Goal: Information Seeking & Learning: Check status

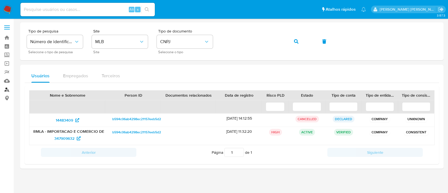
drag, startPoint x: 8, startPoint y: 88, endPoint x: 18, endPoint y: 77, distance: 15.1
click at [8, 88] on link "Localizador de pessoas" at bounding box center [33, 89] width 67 height 9
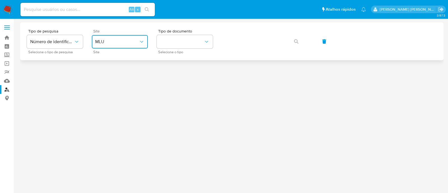
drag, startPoint x: 128, startPoint y: 38, endPoint x: 129, endPoint y: 47, distance: 8.8
click at [128, 38] on button "MLU" at bounding box center [120, 41] width 56 height 13
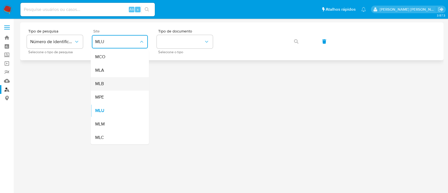
click at [119, 80] on div "MLB" at bounding box center [118, 83] width 46 height 13
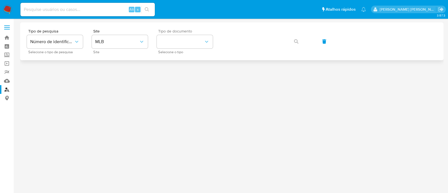
click at [194, 33] on div "Tipo de documento Selecione o tipo" at bounding box center [185, 41] width 56 height 24
click at [191, 41] on button "identificationType" at bounding box center [185, 41] width 56 height 13
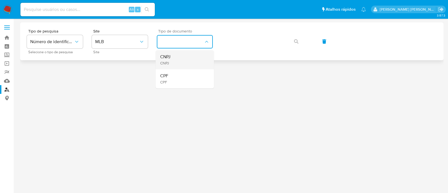
click at [181, 65] on div "CNPJ CNPJ" at bounding box center [183, 59] width 46 height 19
click at [286, 43] on div "Tipo de pesquisa Número de identificação Selecione o tipo de pesquisa Site MLB …" at bounding box center [232, 41] width 410 height 24
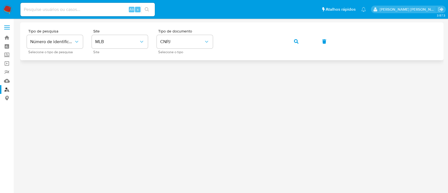
click at [298, 40] on button "button" at bounding box center [296, 41] width 19 height 13
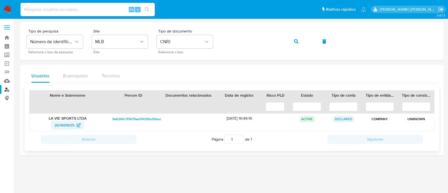
click at [68, 124] on span "2674911975" at bounding box center [64, 125] width 20 height 9
click at [292, 40] on button "button" at bounding box center [296, 41] width 19 height 13
click at [56, 124] on span "789938992" at bounding box center [65, 125] width 20 height 9
click at [81, 155] on div at bounding box center [231, 105] width 423 height 167
click at [91, 11] on input at bounding box center [87, 9] width 134 height 7
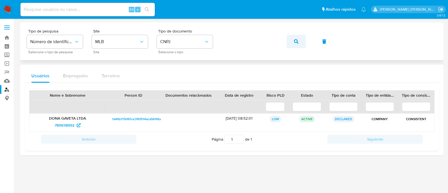
click at [295, 41] on icon "button" at bounding box center [296, 41] width 4 height 4
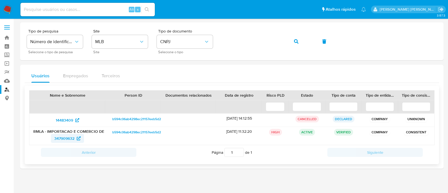
click at [73, 141] on span "347909632" at bounding box center [64, 138] width 20 height 9
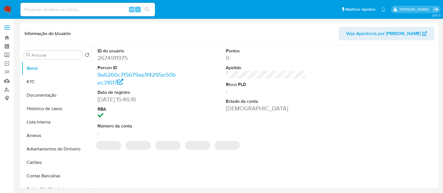
select select "10"
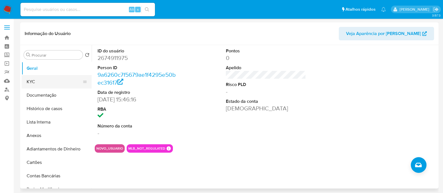
click at [56, 75] on button "KYC" at bounding box center [55, 81] width 66 height 13
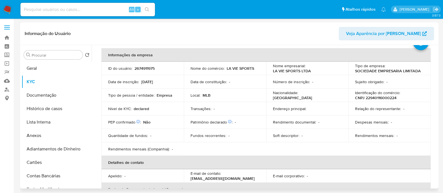
scroll to position [35, 0]
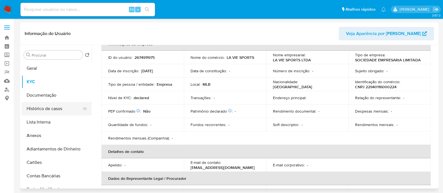
click at [48, 108] on button "Histórico de casos" at bounding box center [55, 108] width 66 height 13
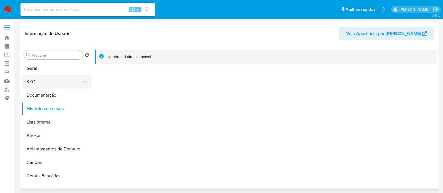
click at [44, 82] on button "KYC" at bounding box center [55, 81] width 66 height 13
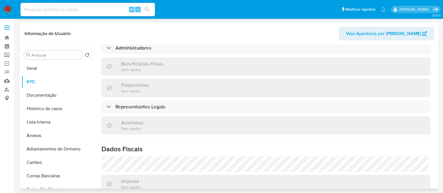
scroll to position [210, 0]
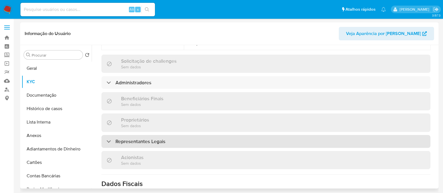
click at [211, 138] on div "Representantes Legais" at bounding box center [265, 141] width 329 height 13
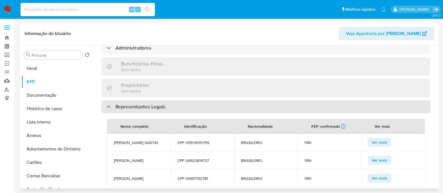
scroll to position [13, 0]
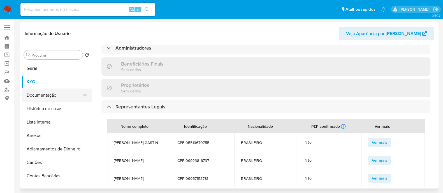
click at [52, 92] on button "Documentação" at bounding box center [55, 95] width 66 height 13
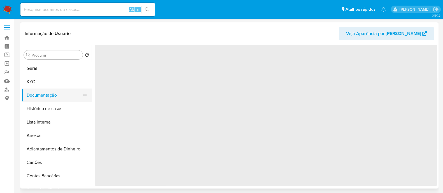
scroll to position [0, 0]
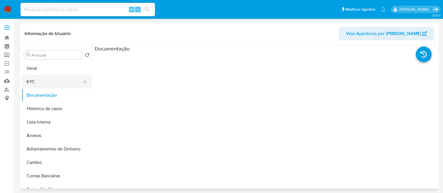
click at [27, 78] on button "KYC" at bounding box center [55, 81] width 66 height 13
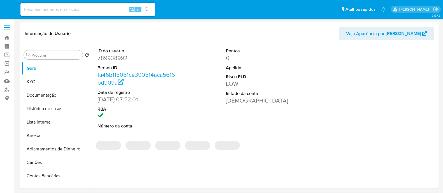
select select "10"
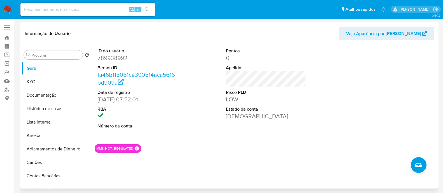
click at [204, 82] on div "ID do usuário 789938992 Person ID fa46b115061ce390514aca5616bd909a Data de regi…" at bounding box center [266, 92] width 342 height 95
click at [41, 82] on button "KYC" at bounding box center [55, 81] width 66 height 13
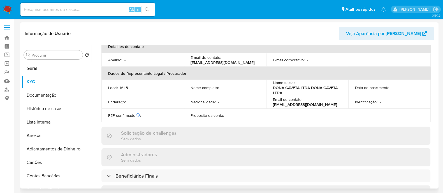
scroll to position [175, 0]
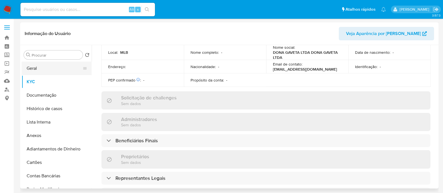
click at [36, 69] on button "Geral" at bounding box center [55, 68] width 66 height 13
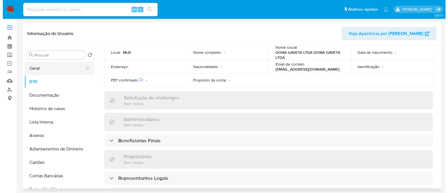
scroll to position [0, 0]
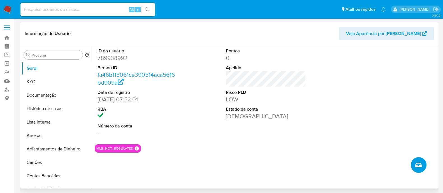
click at [418, 168] on icon "Criar caso manual" at bounding box center [418, 165] width 7 height 7
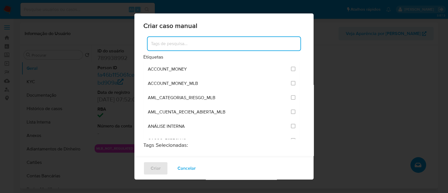
click at [183, 44] on input at bounding box center [224, 43] width 153 height 7
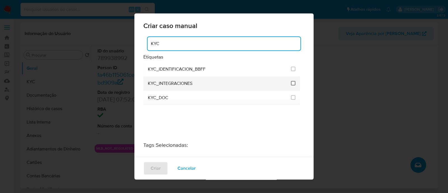
type input "KYC"
click at [291, 82] on input "2093" at bounding box center [293, 83] width 4 height 4
checkbox input "true"
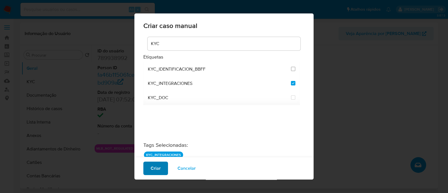
click at [157, 169] on span "Criar" at bounding box center [156, 168] width 10 height 12
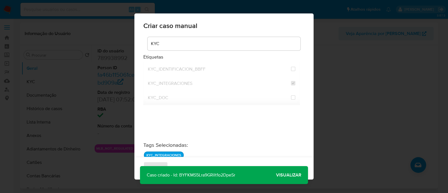
click at [290, 175] on span "Visualizar" at bounding box center [288, 175] width 25 height 0
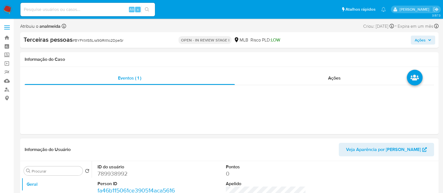
select select "10"
click at [242, 82] on div "Ações" at bounding box center [334, 77] width 199 height 13
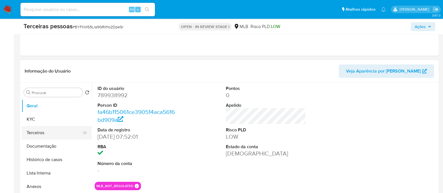
scroll to position [105, 0]
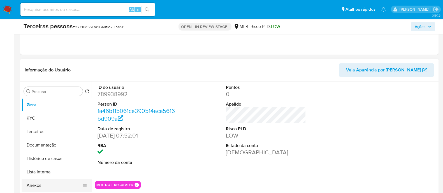
click at [47, 185] on button "Anexos" at bounding box center [55, 185] width 66 height 13
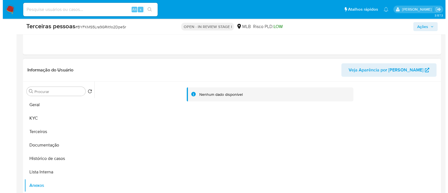
scroll to position [210, 0]
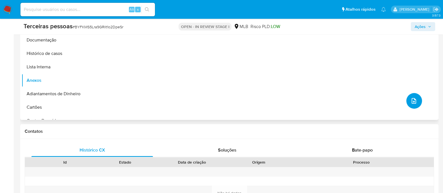
click at [413, 98] on icon "upload-file" at bounding box center [413, 100] width 7 height 7
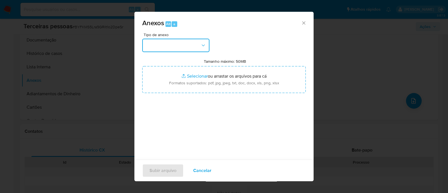
click at [178, 48] on button "button" at bounding box center [175, 45] width 67 height 13
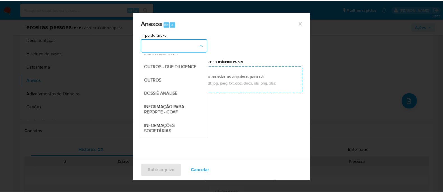
scroll to position [86, 0]
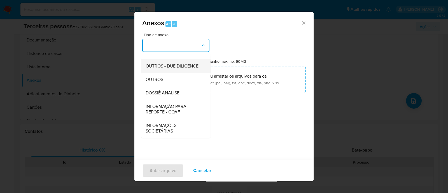
click at [171, 63] on span "OUTROS - DUE DILIGENCE" at bounding box center [172, 66] width 53 height 6
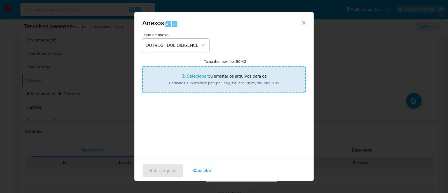
click at [255, 78] on input "Tamanho máximo: 50MB Selecionar arquivos" at bounding box center [224, 79] width 164 height 27
type input "C:\fakepath\Matriz de Risco - DONA GAVETA.pdf"
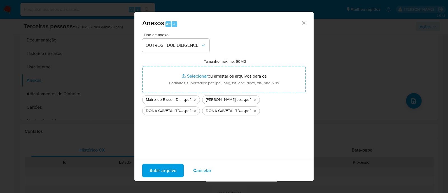
click at [155, 172] on span "Subir arquivo" at bounding box center [163, 170] width 27 height 12
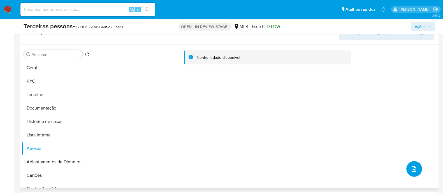
scroll to position [105, 0]
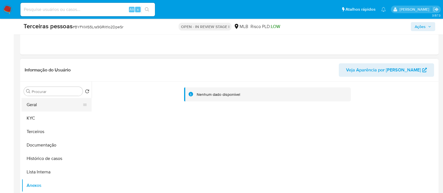
click at [49, 106] on button "Geral" at bounding box center [55, 104] width 66 height 13
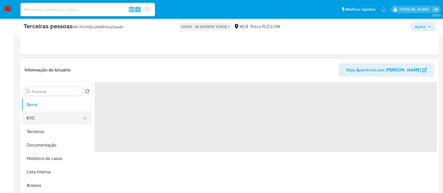
click at [48, 117] on button "KYC" at bounding box center [55, 117] width 66 height 13
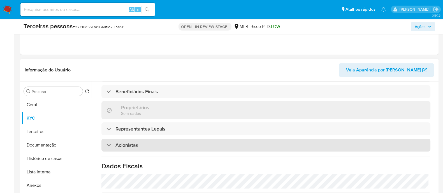
click at [131, 149] on div "Acionistas" at bounding box center [265, 145] width 329 height 13
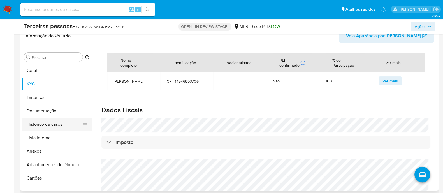
scroll to position [140, 0]
click at [41, 153] on button "Anexos" at bounding box center [55, 150] width 66 height 13
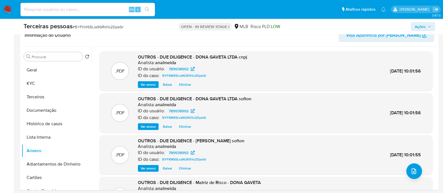
click at [432, 25] on button "Ações" at bounding box center [423, 26] width 24 height 9
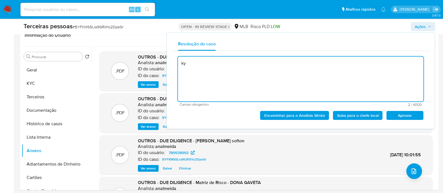
type textarea "k"
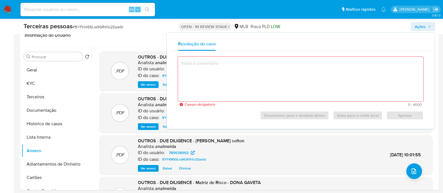
click at [416, 25] on span "Ações" at bounding box center [420, 26] width 11 height 9
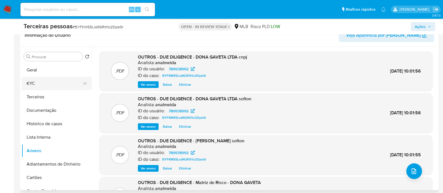
click at [43, 84] on button "KYC" at bounding box center [55, 83] width 66 height 13
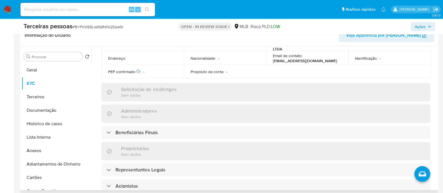
scroll to position [210, 0]
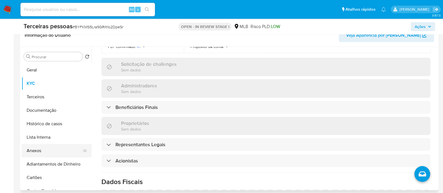
click at [45, 154] on button "Anexos" at bounding box center [55, 150] width 66 height 13
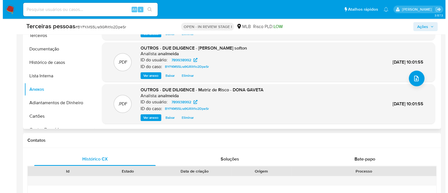
scroll to position [245, 0]
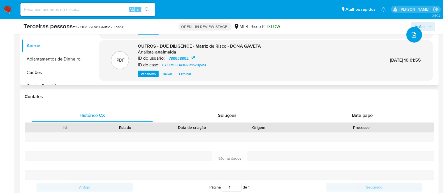
click at [415, 37] on button "upload-file" at bounding box center [414, 35] width 16 height 16
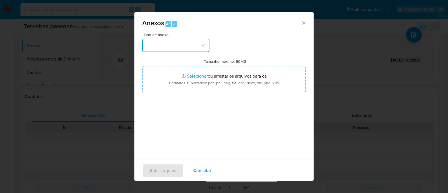
click at [175, 48] on button "button" at bounding box center [175, 45] width 67 height 13
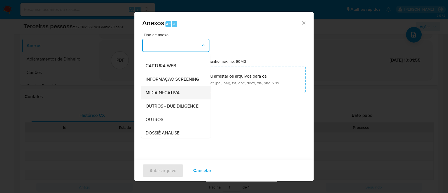
scroll to position [70, 0]
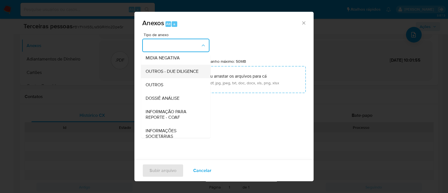
click at [183, 74] on span "OUTROS - DUE DILIGENCE" at bounding box center [172, 72] width 53 height 6
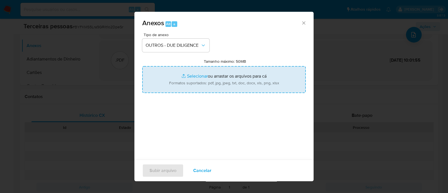
click at [217, 80] on input "Tamanho máximo: 50MB Selecionar arquivos" at bounding box center [224, 79] width 164 height 27
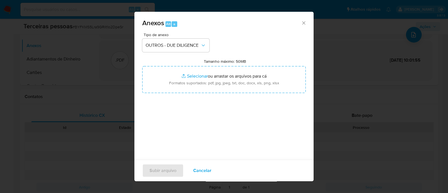
type input "C:\fakepath\Dona Gaveta maps .png"
click at [163, 172] on span "Subir arquivo" at bounding box center [163, 170] width 27 height 12
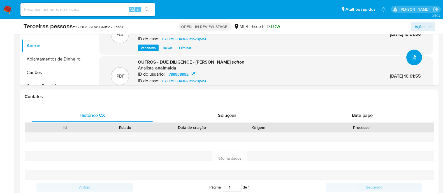
scroll to position [0, 0]
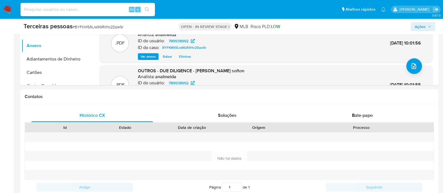
click at [418, 21] on div "Terceiras pessoas # BYFKMS5Lra9GRilt1o2DpeSr OPEN - IN REVIEW STAGE I MLB Risco…" at bounding box center [229, 27] width 418 height 16
click at [418, 27] on span "Ações" at bounding box center [420, 26] width 11 height 9
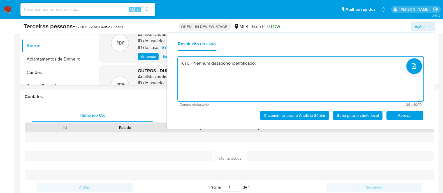
click at [406, 117] on span "Aprovar" at bounding box center [404, 115] width 29 height 8
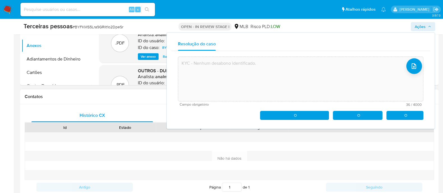
type textarea "KYC - Nenhum desabono identificado."
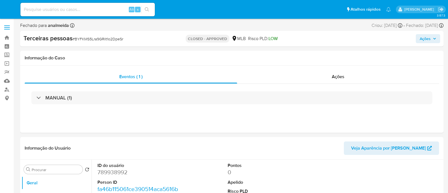
select select "10"
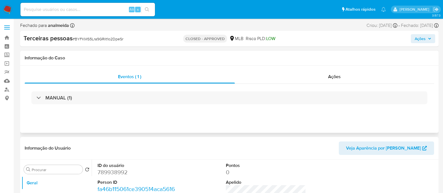
click at [280, 69] on div "Eventos ( 1 ) Ações MANUAL (1)" at bounding box center [229, 99] width 418 height 67
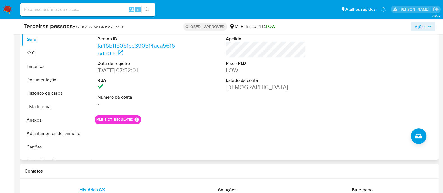
scroll to position [175, 0]
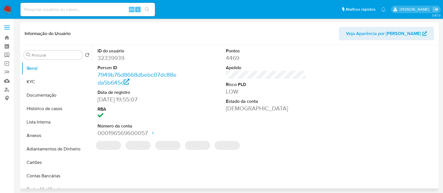
select select "10"
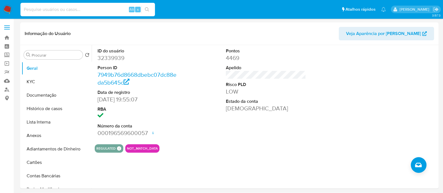
paste input "1072362396"
click at [143, 11] on button "search-icon" at bounding box center [146, 10] width 11 height 8
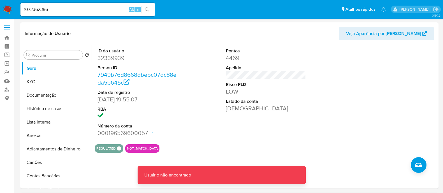
click at [112, 7] on input "1072362396" at bounding box center [87, 9] width 134 height 7
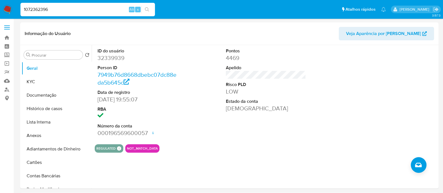
type input "1072362396"
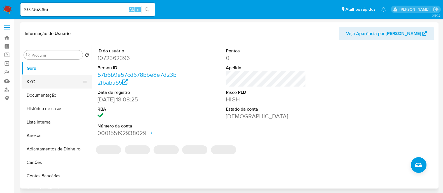
click at [36, 81] on button "KYC" at bounding box center [55, 81] width 66 height 13
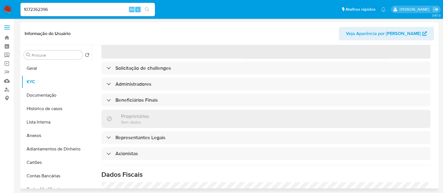
select select "10"
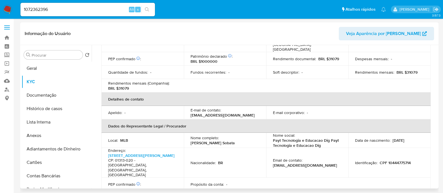
scroll to position [240, 0]
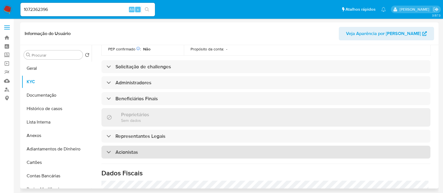
click at [253, 146] on div "Acionistas" at bounding box center [265, 152] width 329 height 13
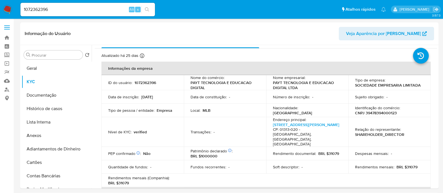
scroll to position [0, 0]
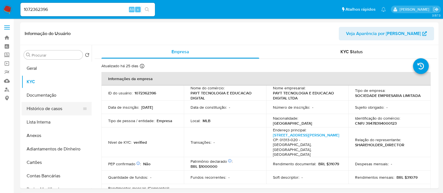
click at [50, 108] on button "Histórico de casos" at bounding box center [55, 108] width 66 height 13
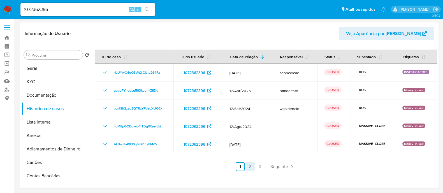
click at [250, 167] on link "2" at bounding box center [250, 166] width 9 height 9
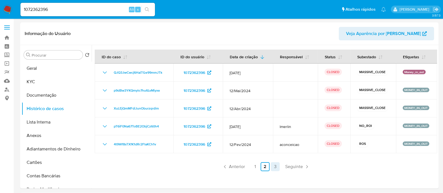
click at [271, 164] on link "3" at bounding box center [275, 166] width 9 height 9
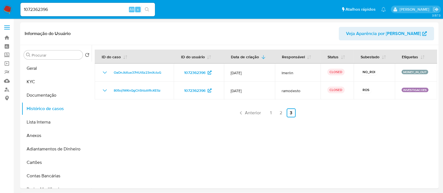
drag, startPoint x: 271, startPoint y: 164, endPoint x: 339, endPoint y: 123, distance: 79.3
click at [274, 164] on div at bounding box center [264, 116] width 345 height 143
click at [39, 80] on button "KYC" at bounding box center [55, 81] width 66 height 13
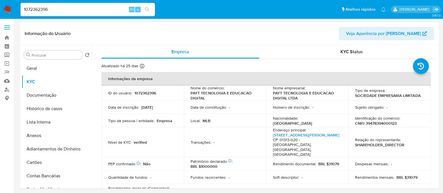
click at [384, 122] on p "CNPJ 39478394000123" at bounding box center [376, 123] width 42 height 5
copy p "39478394000123"
click at [51, 109] on button "Histórico de casos" at bounding box center [55, 108] width 66 height 13
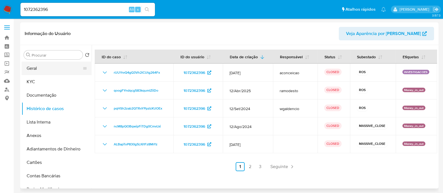
click at [42, 68] on button "Geral" at bounding box center [55, 68] width 66 height 13
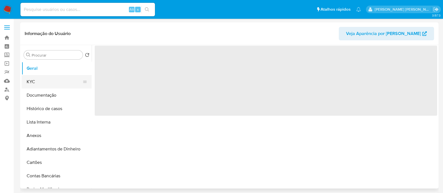
click at [43, 85] on button "KYC" at bounding box center [55, 81] width 66 height 13
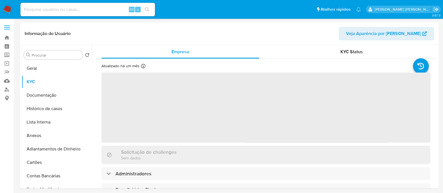
select select "10"
click at [96, 9] on input at bounding box center [87, 9] width 134 height 7
paste input "1374817663"
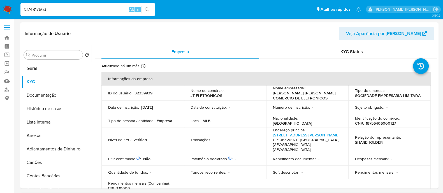
type input "1374817663"
click at [144, 8] on button "search-icon" at bounding box center [146, 10] width 11 height 8
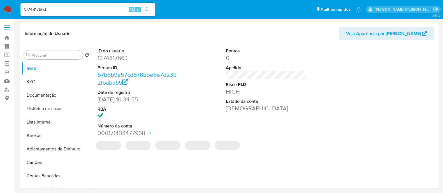
select select "10"
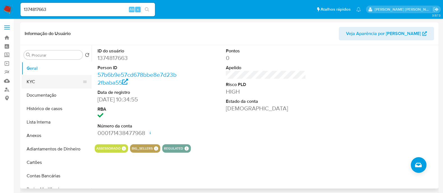
click at [52, 82] on button "KYC" at bounding box center [55, 81] width 66 height 13
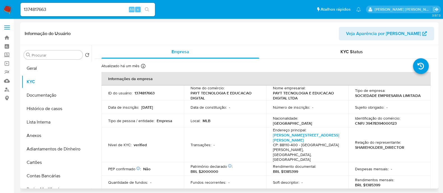
click at [382, 123] on p "CNPJ 39478394000123" at bounding box center [376, 123] width 42 height 5
copy p "39478394000123"
click at [48, 113] on button "Histórico de casos" at bounding box center [55, 108] width 66 height 13
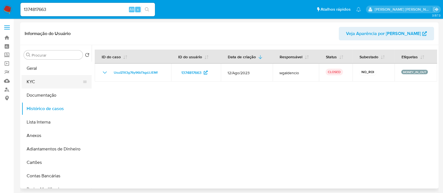
click at [54, 76] on button "KYC" at bounding box center [55, 81] width 66 height 13
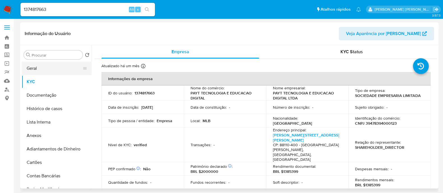
click at [56, 64] on button "Geral" at bounding box center [55, 68] width 66 height 13
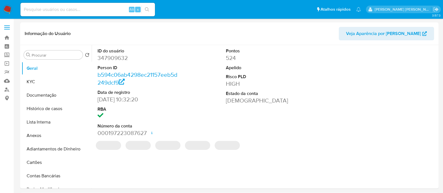
select select "10"
